Goal: Task Accomplishment & Management: Manage account settings

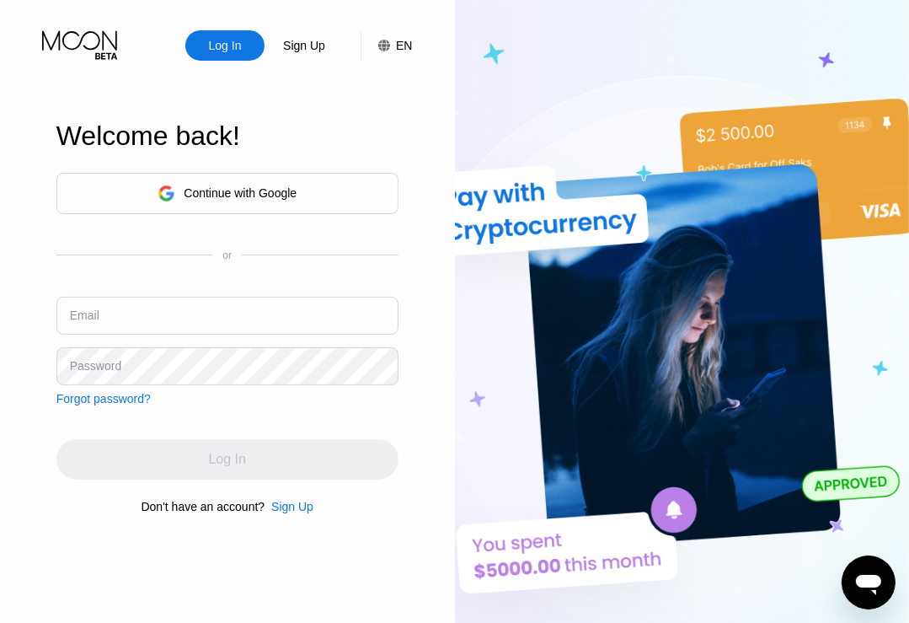
click at [162, 318] on input "text" at bounding box center [227, 316] width 342 height 38
click at [180, 309] on input "text" at bounding box center [227, 316] width 342 height 38
paste input "kot-14.06@inbox.lv"
type input "kot-14.06@inbox.lv"
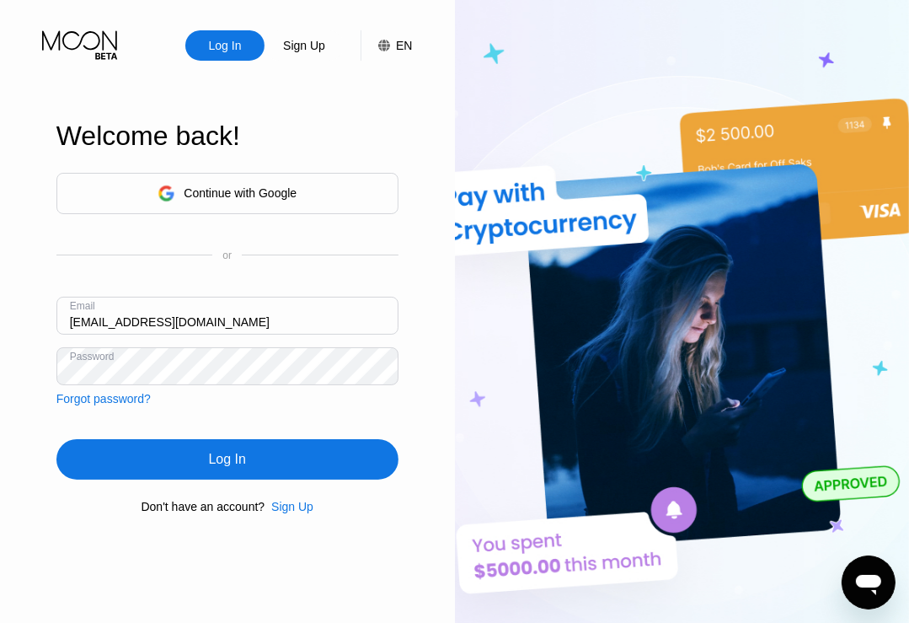
click at [170, 450] on div "Log In" at bounding box center [227, 459] width 342 height 40
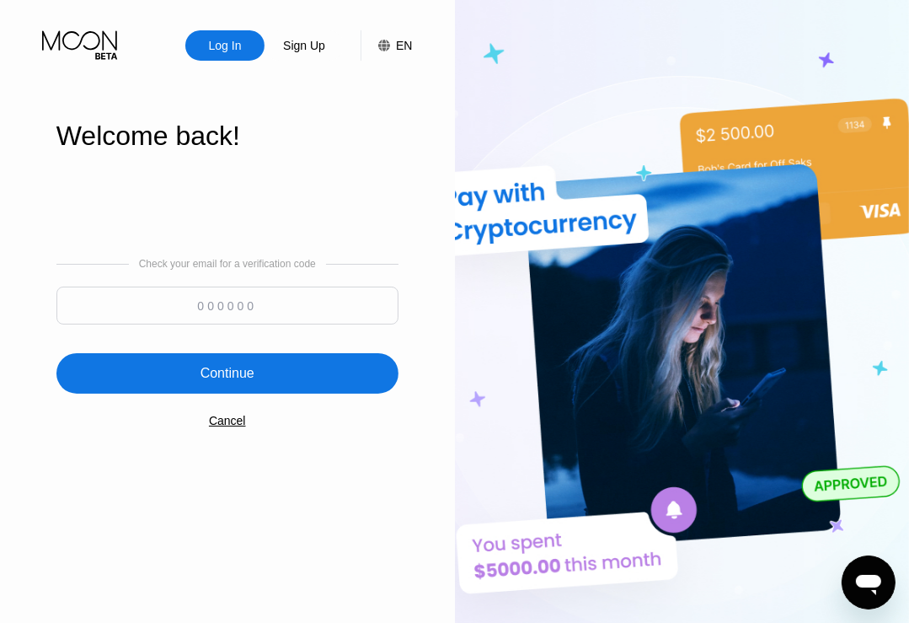
click at [270, 318] on input at bounding box center [227, 305] width 342 height 38
click at [255, 295] on input at bounding box center [227, 305] width 342 height 38
paste input "298505"
type input "298505"
click at [249, 366] on div "Continue" at bounding box center [228, 373] width 54 height 17
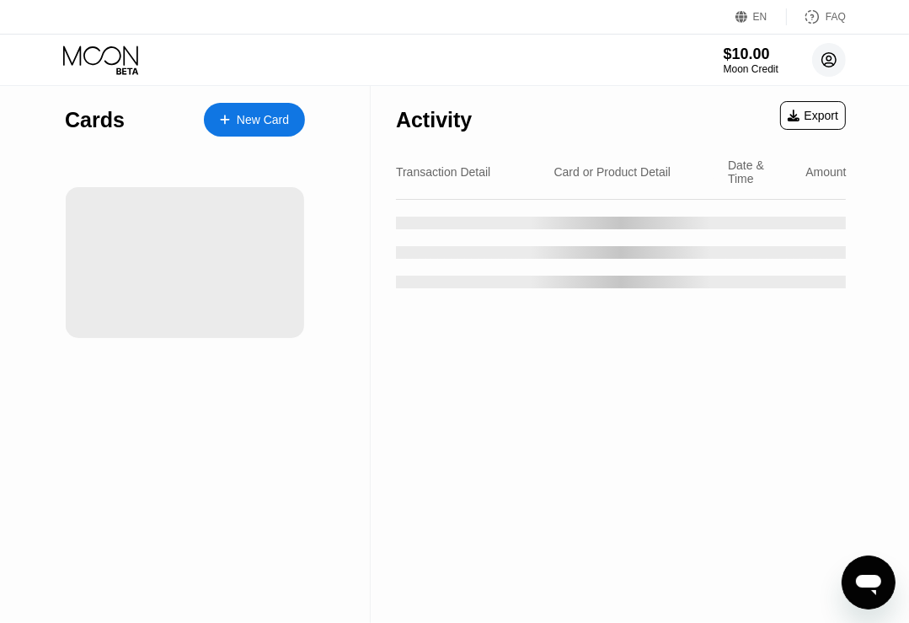
click at [827, 65] on circle at bounding box center [829, 60] width 34 height 34
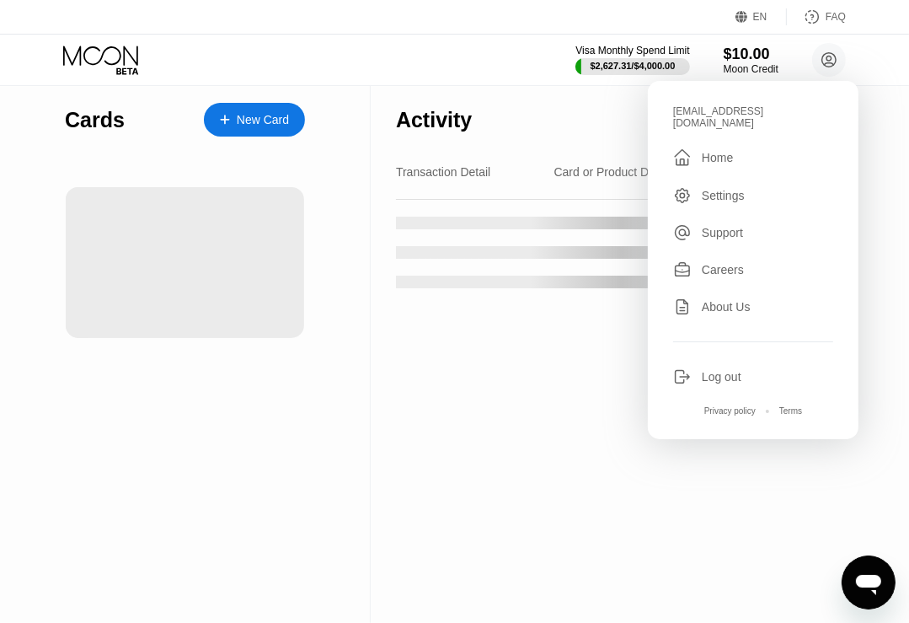
click at [715, 370] on div "Log out" at bounding box center [722, 376] width 40 height 13
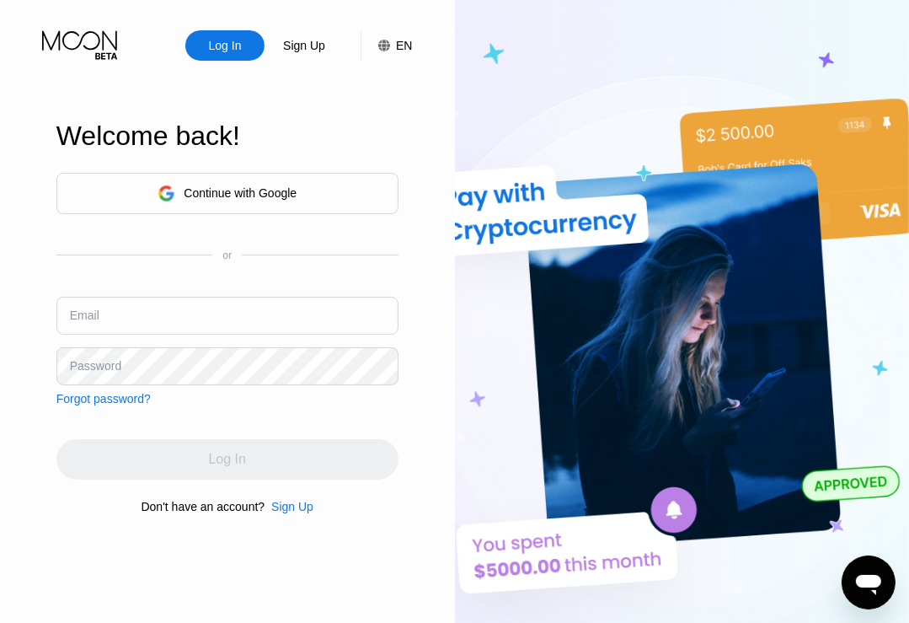
click at [174, 311] on input "text" at bounding box center [227, 316] width 342 height 38
paste input "[EMAIL_ADDRESS][DOMAIN_NAME]"
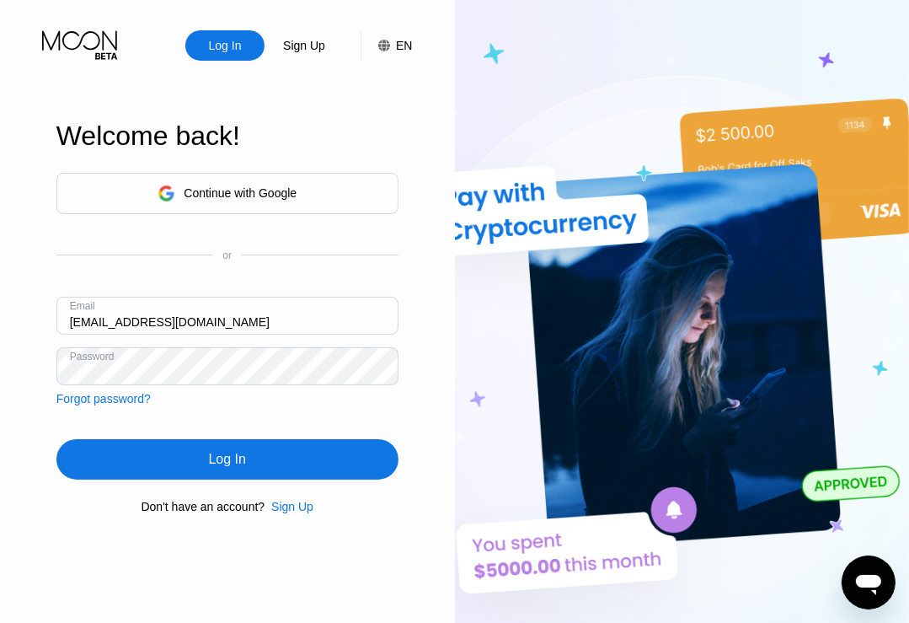
type input "[EMAIL_ADDRESS][DOMAIN_NAME]"
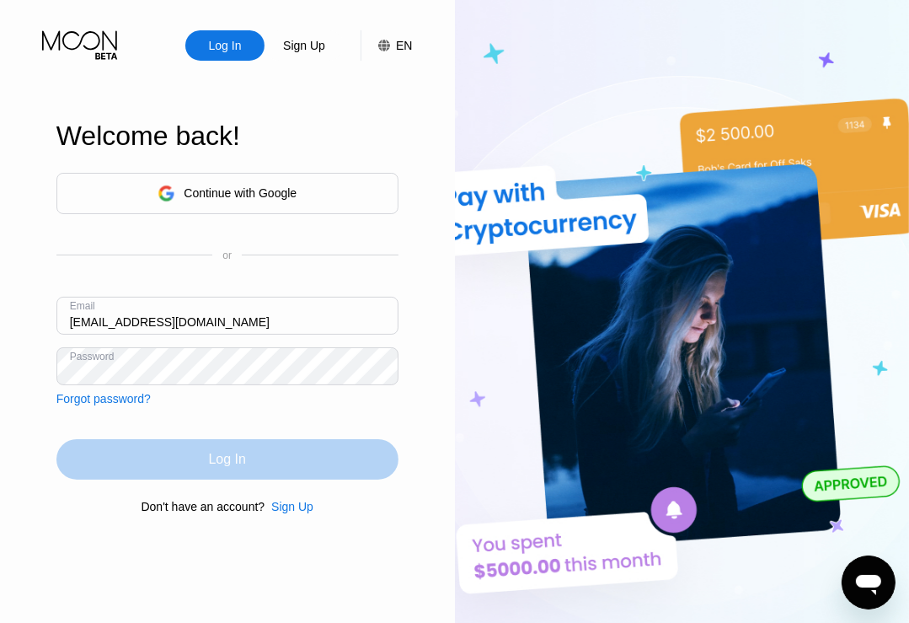
click at [193, 454] on div "Log In" at bounding box center [227, 459] width 342 height 40
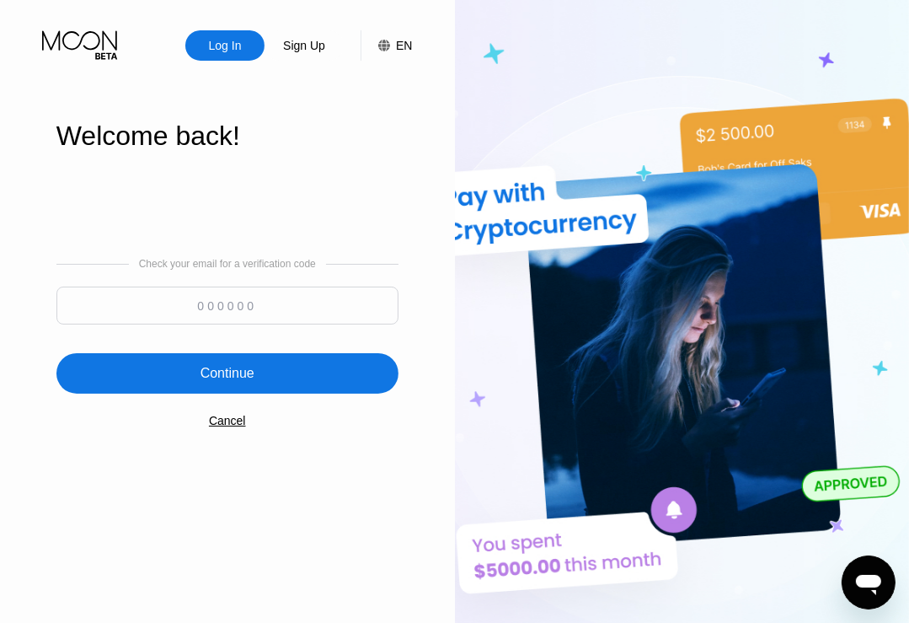
click at [212, 313] on input at bounding box center [227, 305] width 342 height 38
paste input "535929"
type input "535929"
click at [202, 372] on div "Continue" at bounding box center [228, 373] width 54 height 17
